Goal: Transaction & Acquisition: Purchase product/service

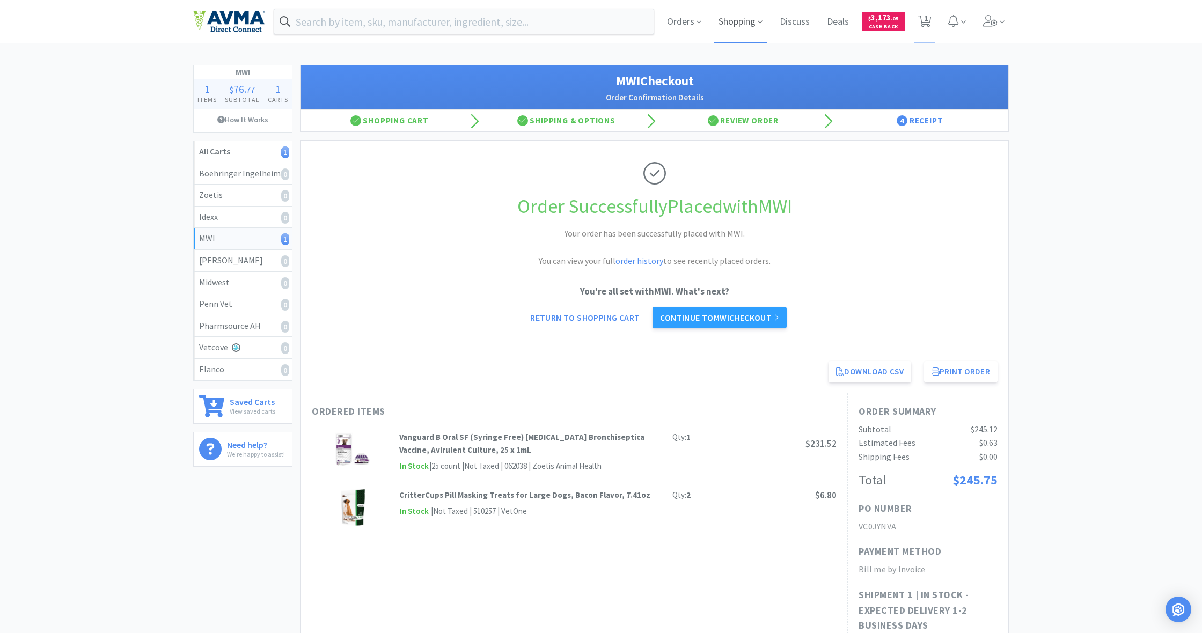
click at [740, 21] on span "Shopping" at bounding box center [740, 21] width 53 height 43
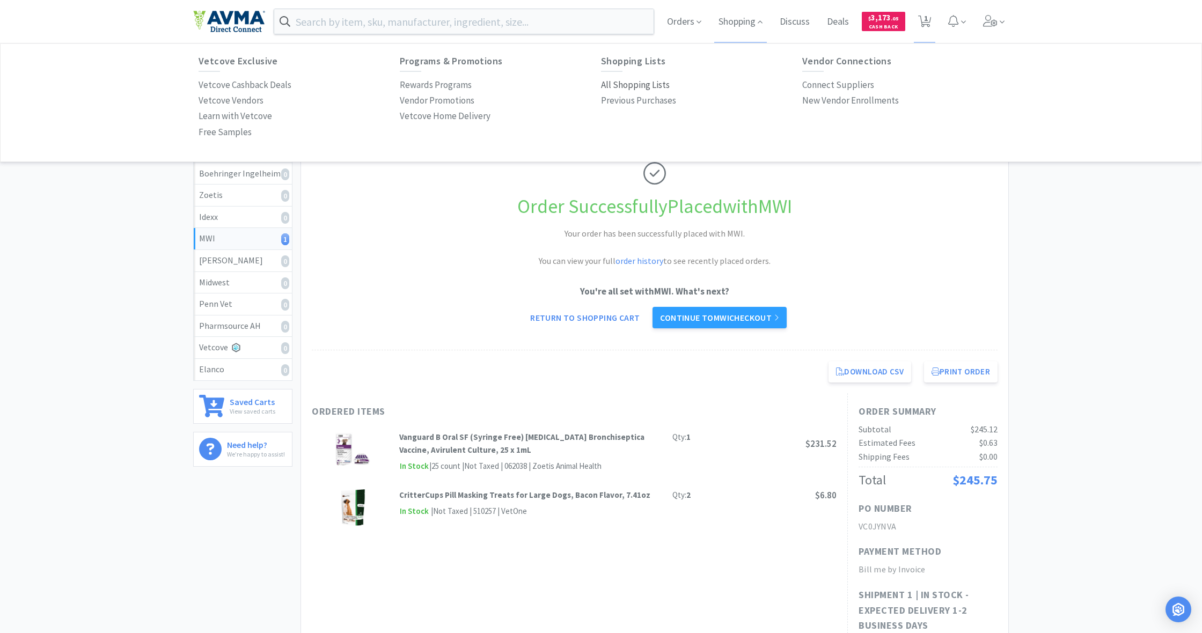
click at [649, 84] on p "All Shopping Lists" at bounding box center [635, 85] width 69 height 14
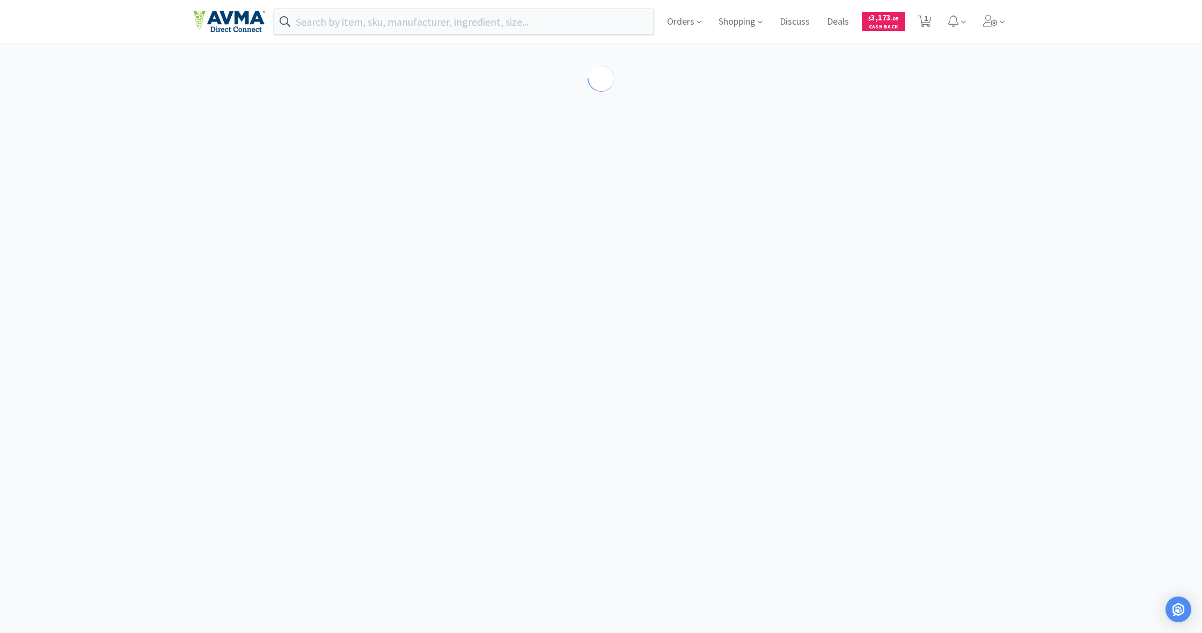
select select "1"
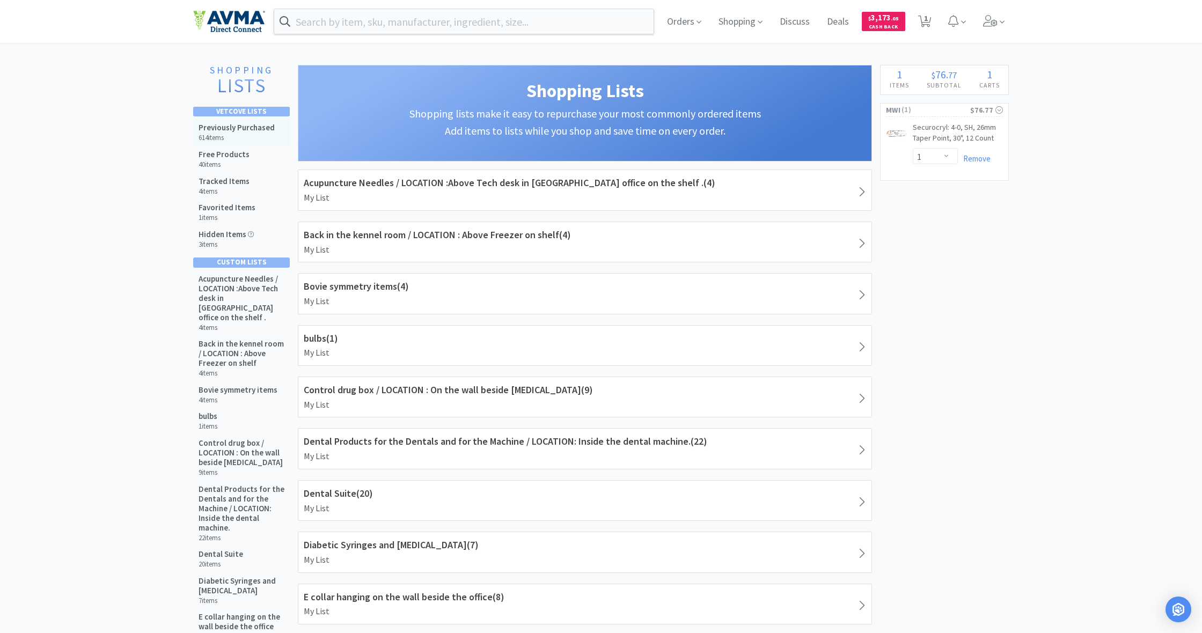
click at [228, 129] on h5 "Previously Purchased" at bounding box center [237, 128] width 76 height 10
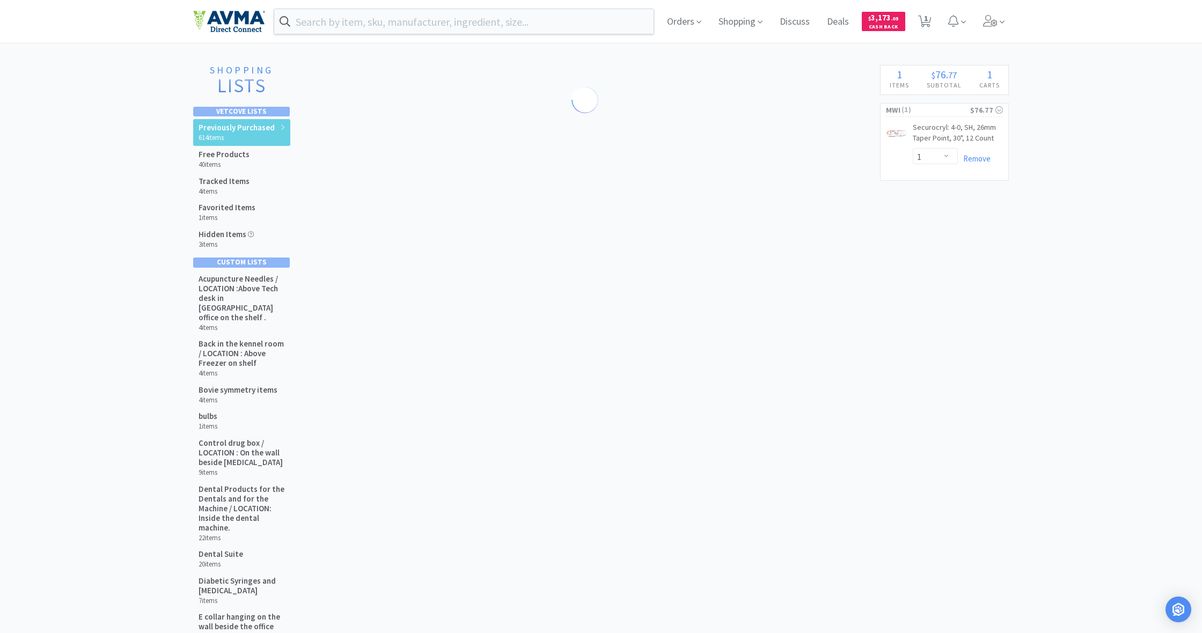
scroll to position [1, 0]
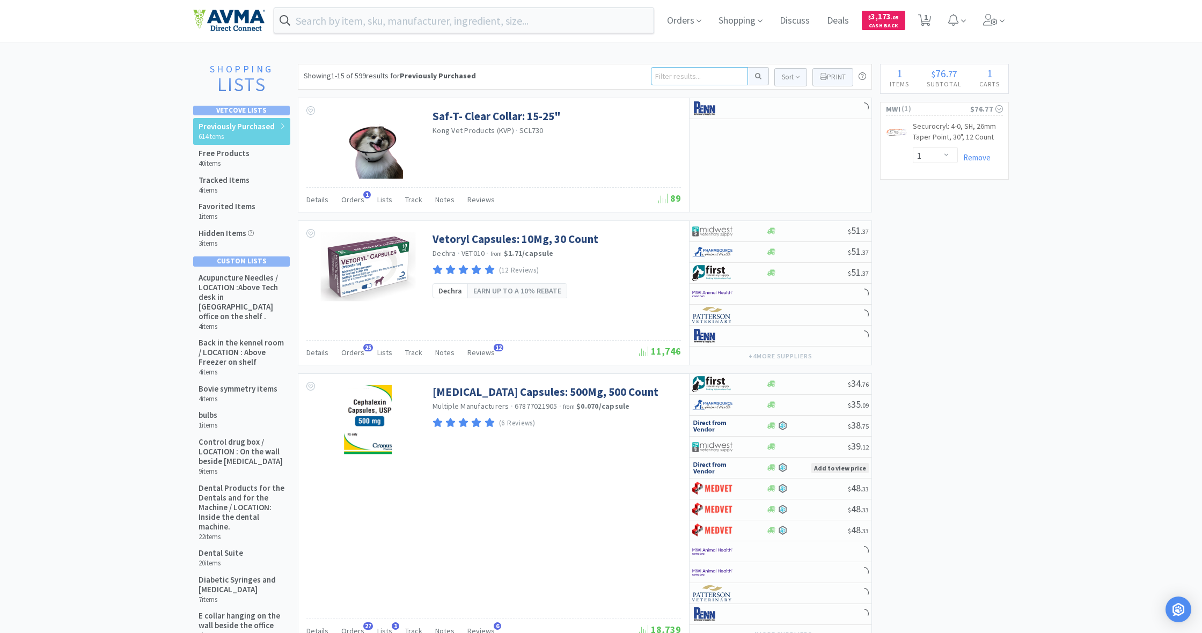
click at [667, 77] on input at bounding box center [699, 76] width 97 height 18
type input "3cc"
click at [757, 76] on button at bounding box center [758, 76] width 21 height 18
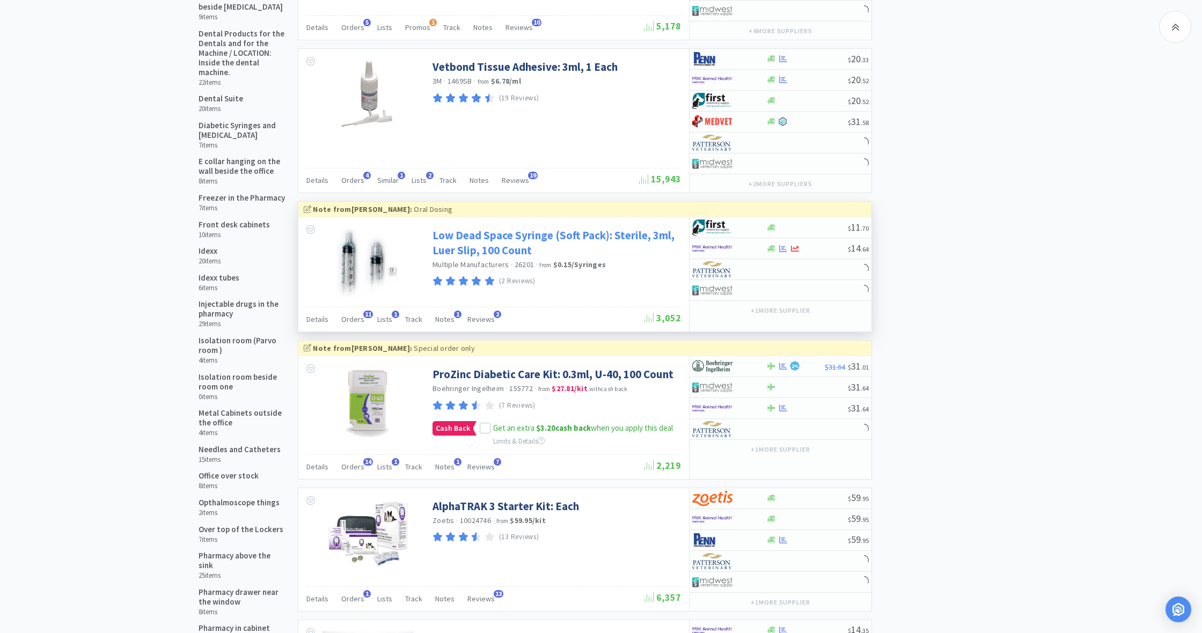
scroll to position [457, 0]
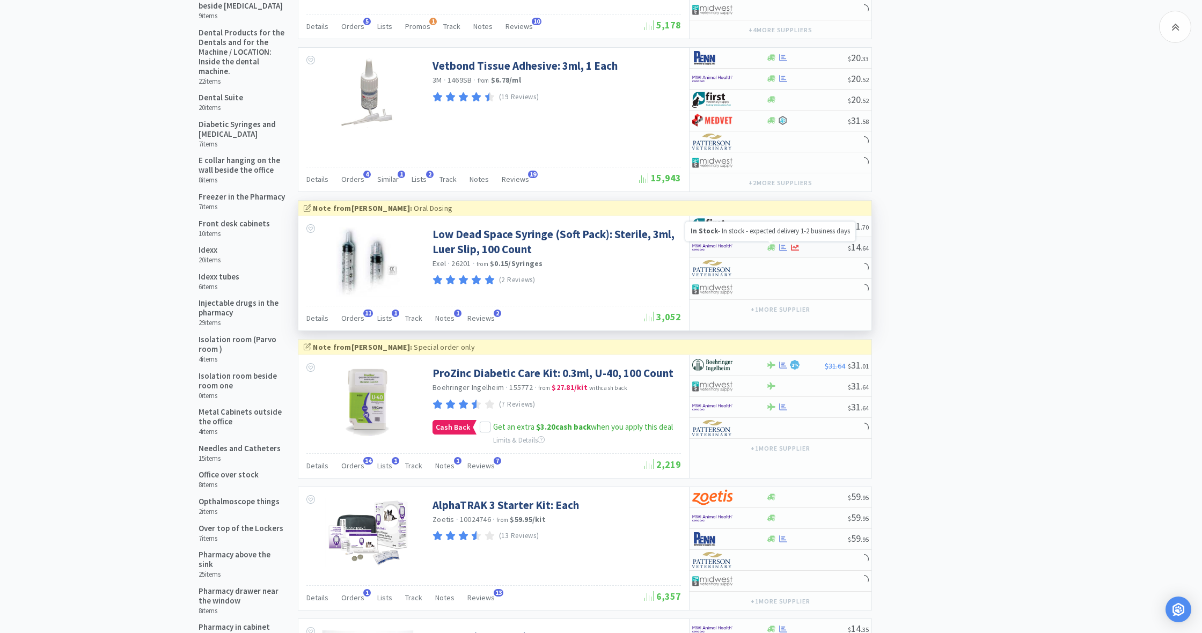
click at [772, 248] on icon at bounding box center [771, 247] width 8 height 6
select select "1"
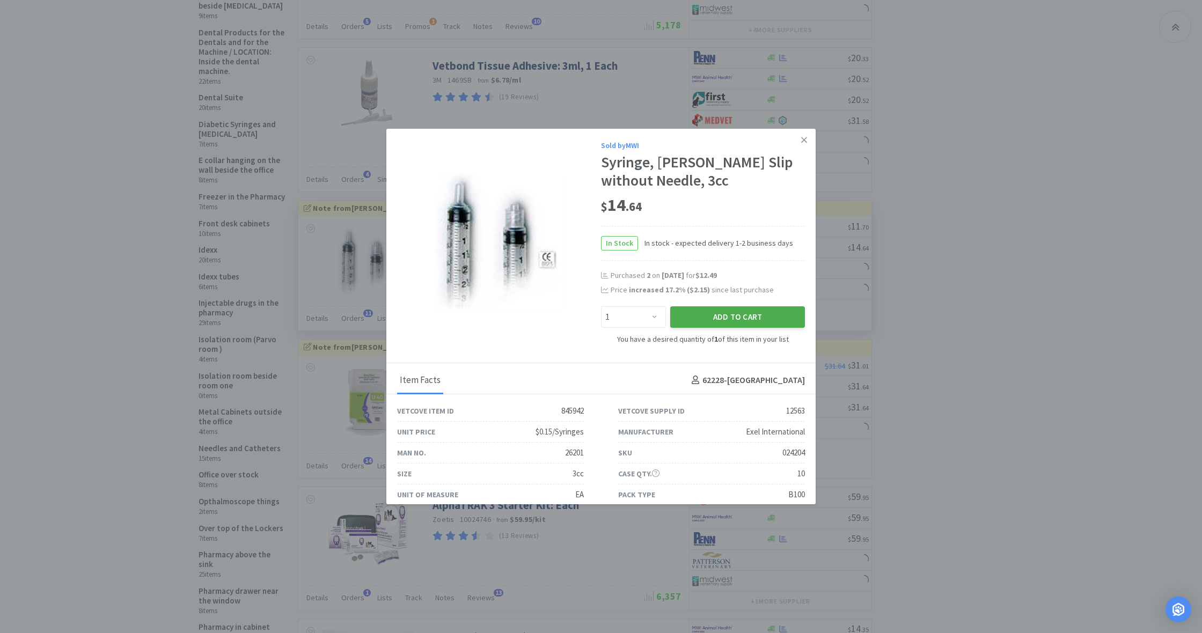
click at [751, 316] on button "Add to Cart" at bounding box center [737, 316] width 135 height 21
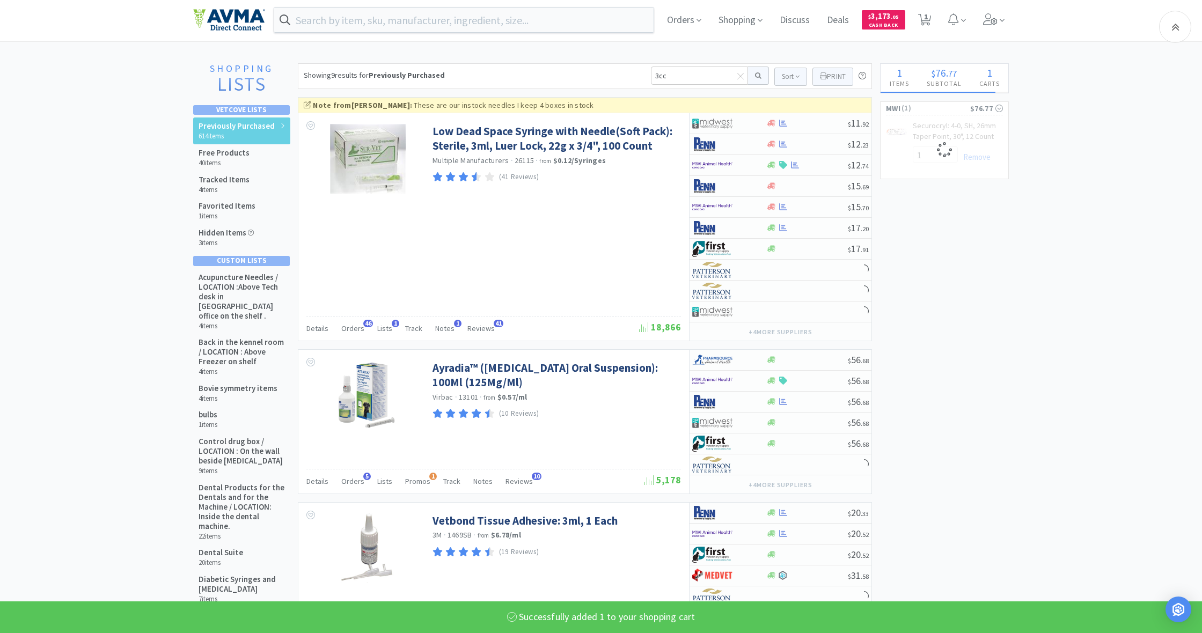
select select "1"
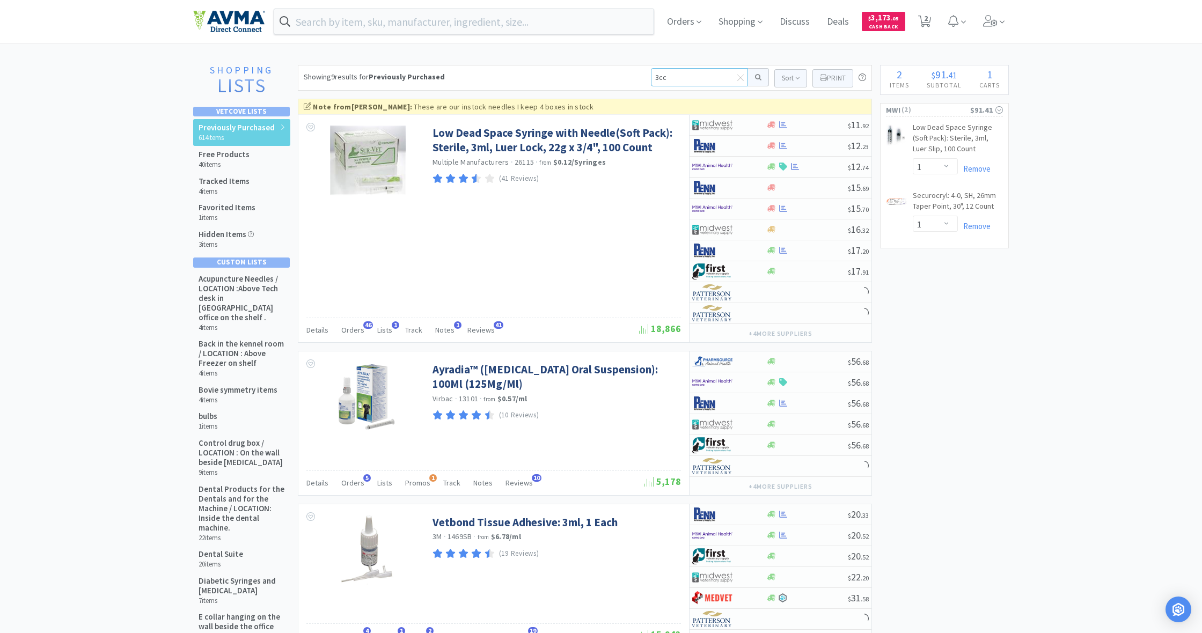
drag, startPoint x: 667, startPoint y: 77, endPoint x: 642, endPoint y: 77, distance: 24.2
click at [642, 77] on div "Showing 9 results for Previously Purchased 3cc Sort Print Previously Purchased …" at bounding box center [585, 78] width 574 height 26
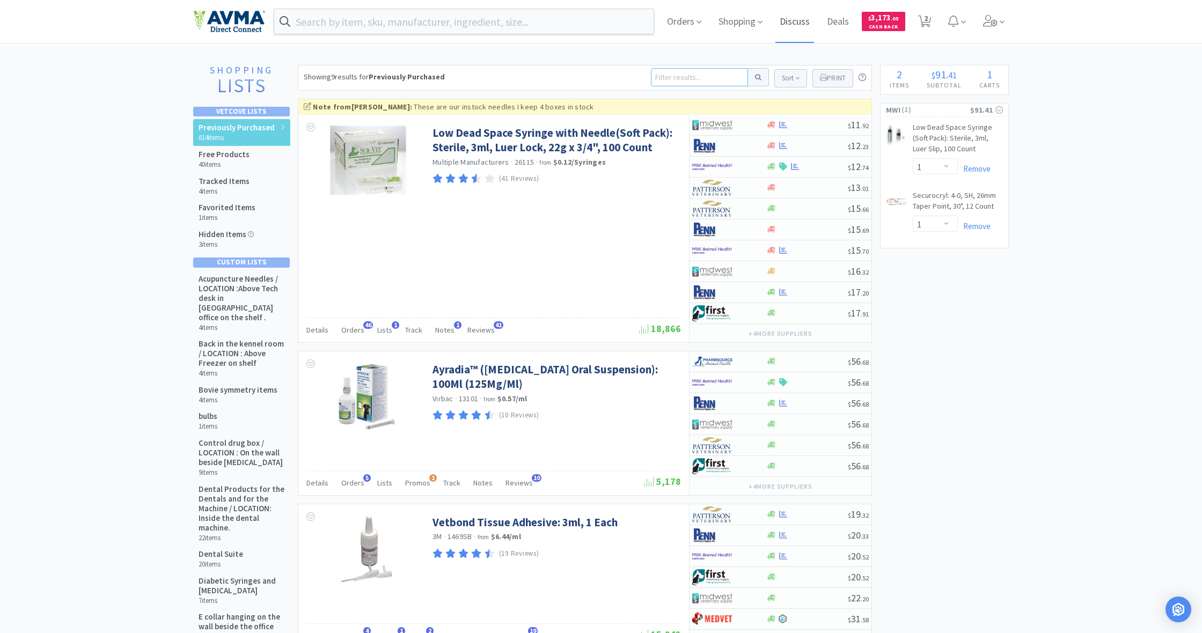
scroll to position [5, 0]
